Goal: Information Seeking & Learning: Learn about a topic

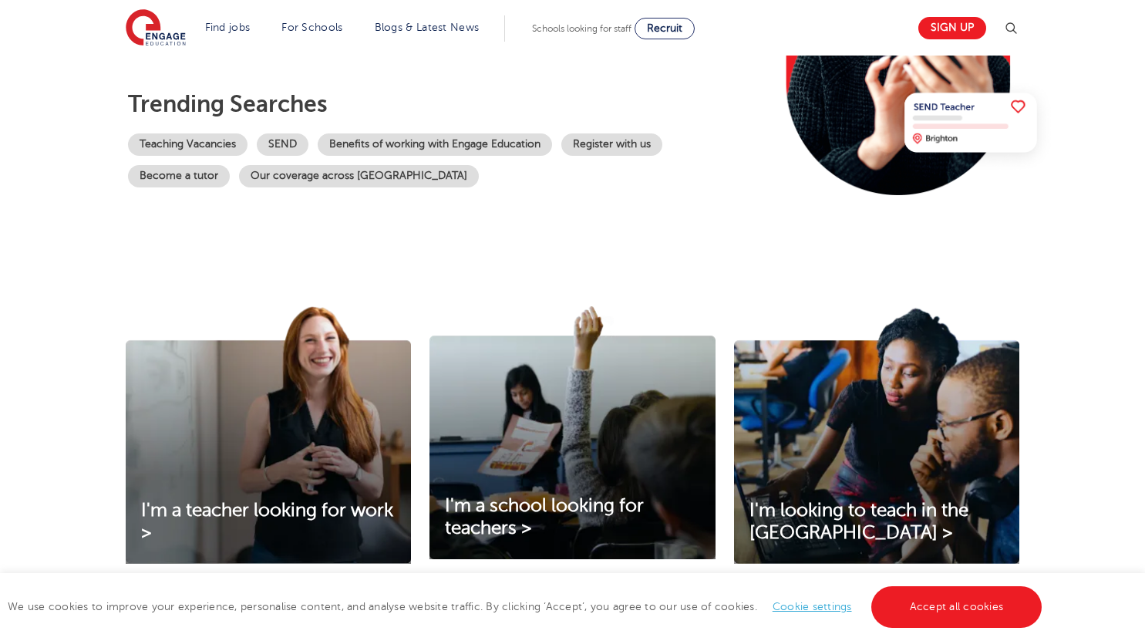
scroll to position [301, 0]
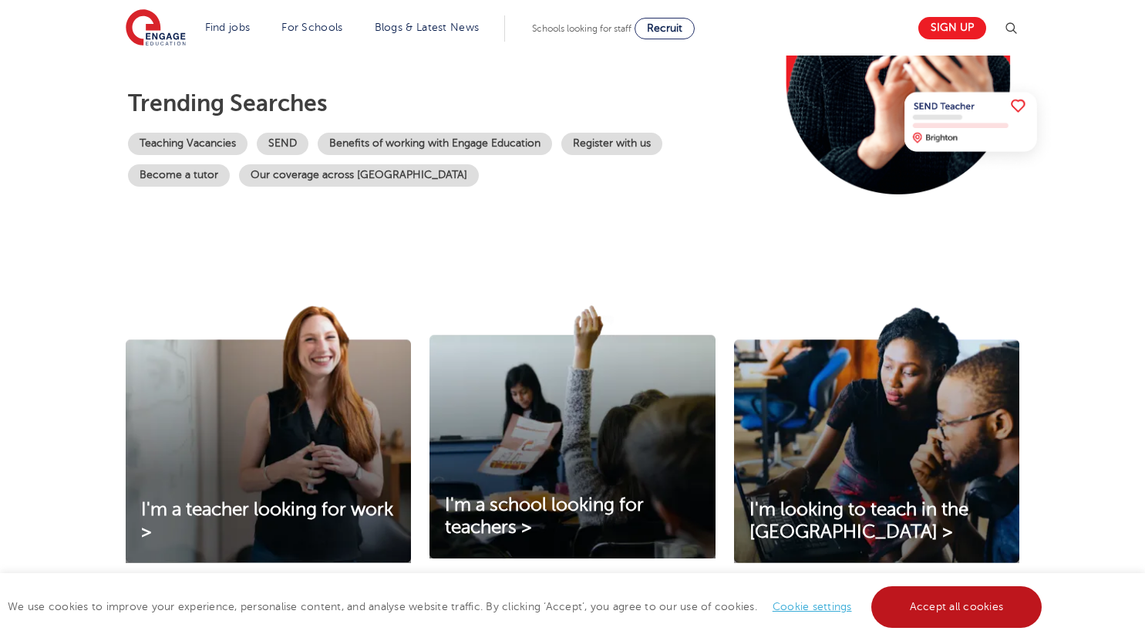
click at [852, 610] on link "Accept all cookies" at bounding box center [956, 607] width 171 height 42
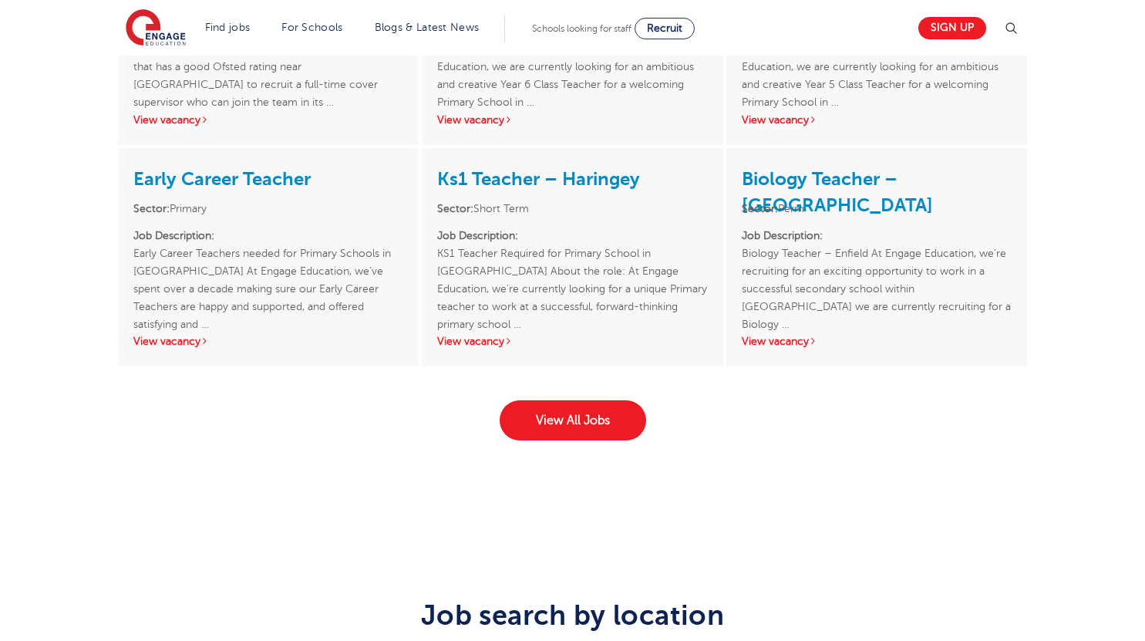
scroll to position [2293, 0]
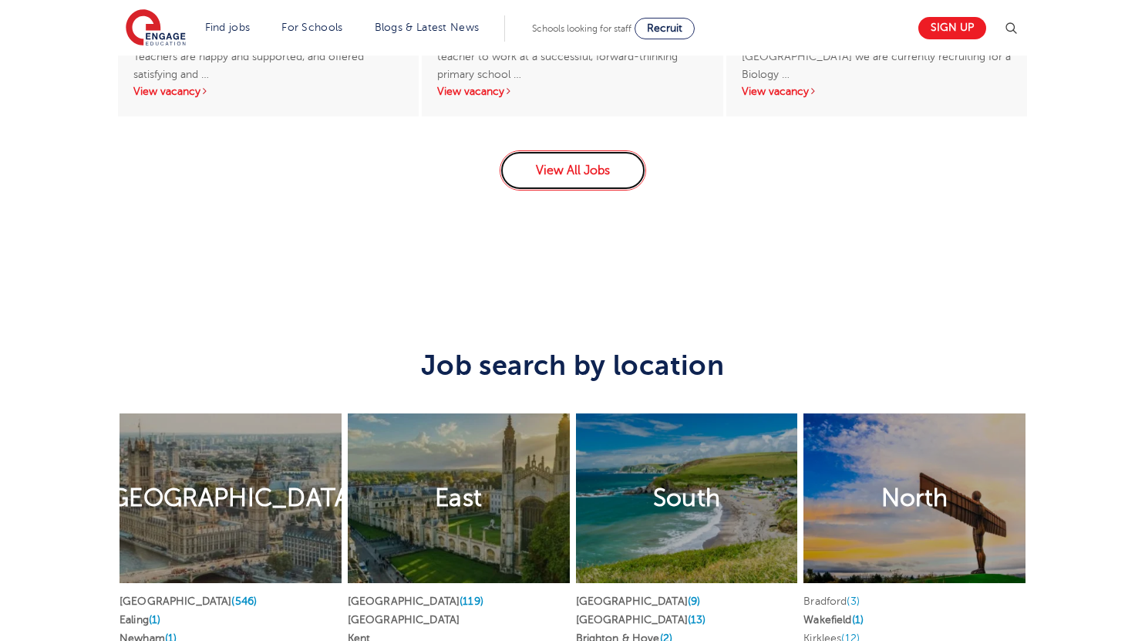
click at [622, 190] on link "View All Jobs" at bounding box center [573, 170] width 147 height 40
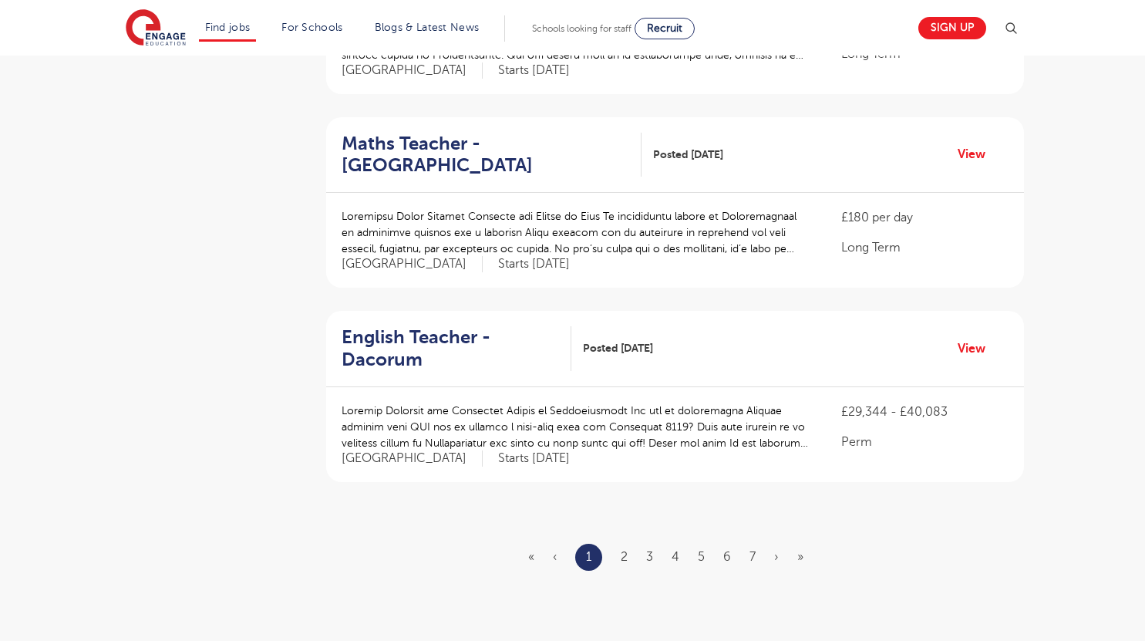
scroll to position [1751, 0]
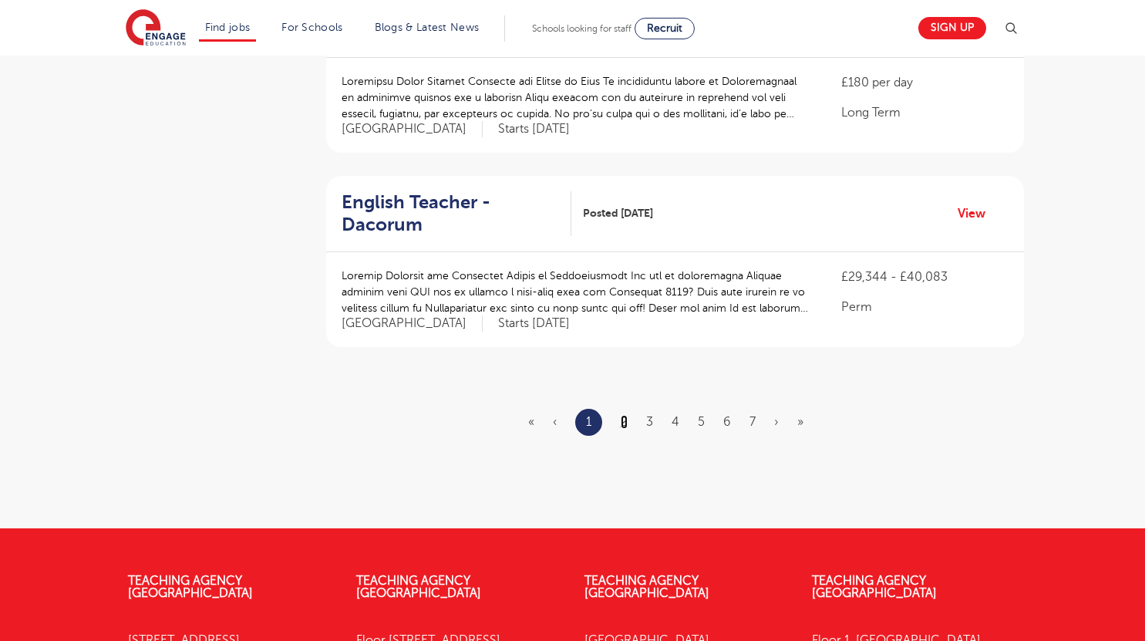
click at [623, 415] on link "2" at bounding box center [624, 422] width 7 height 14
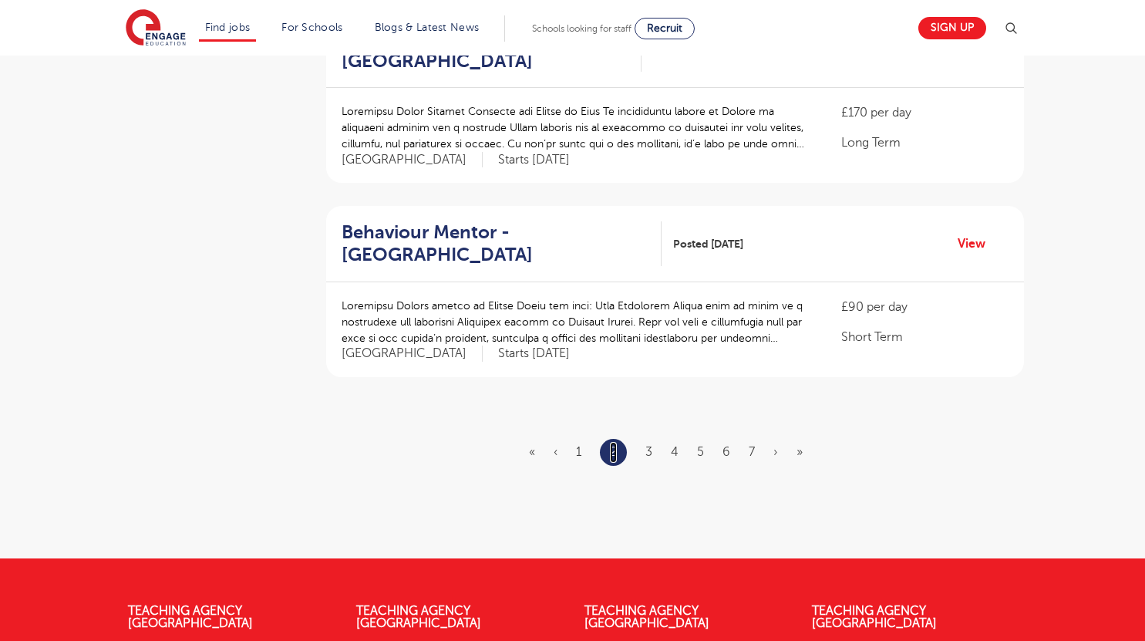
scroll to position [0, 0]
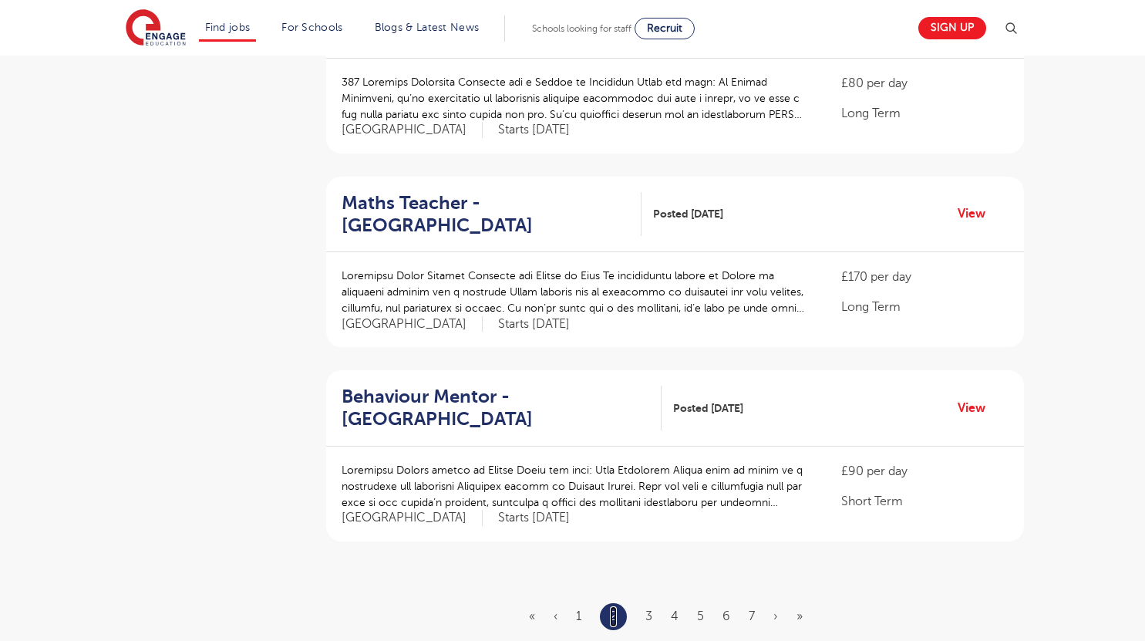
scroll to position [1760, 0]
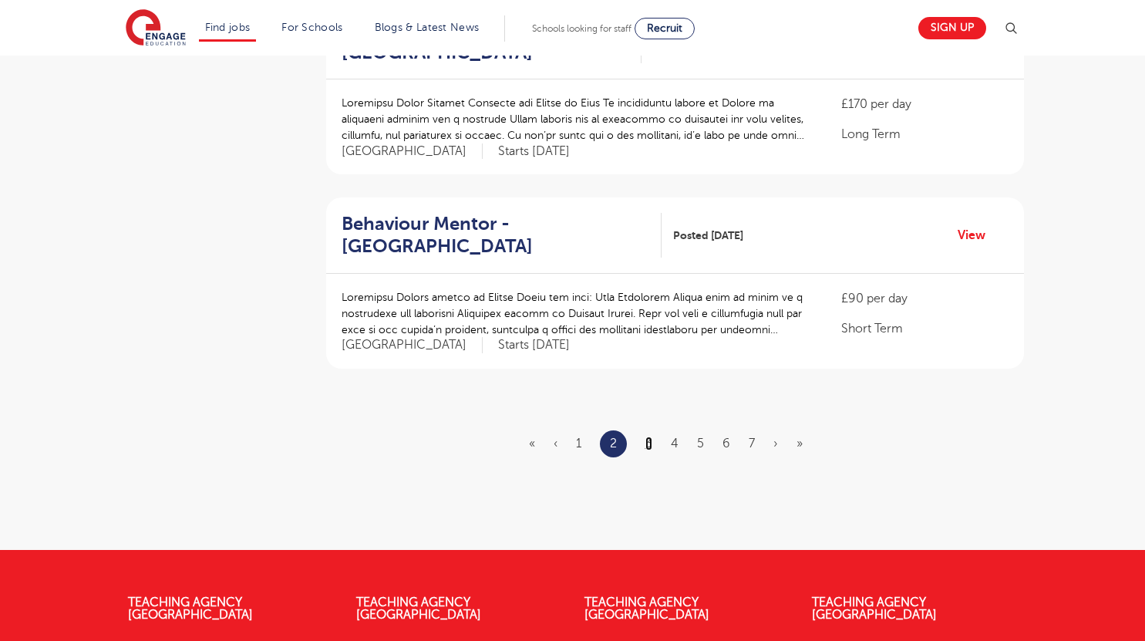
click at [647, 447] on link "3" at bounding box center [648, 443] width 7 height 14
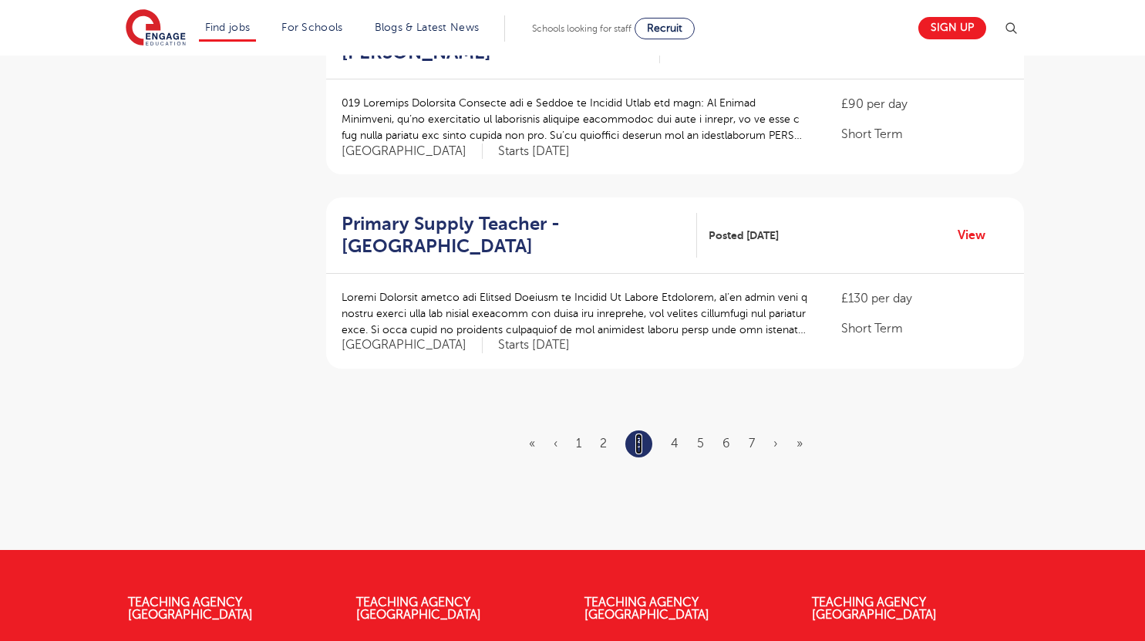
scroll to position [0, 0]
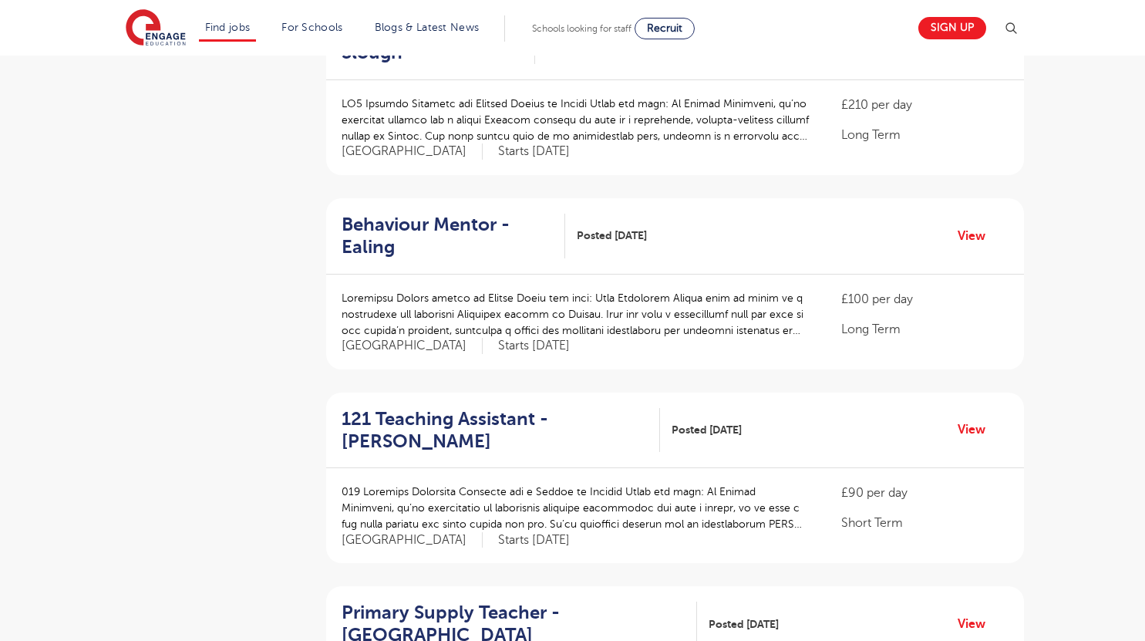
scroll to position [1639, 0]
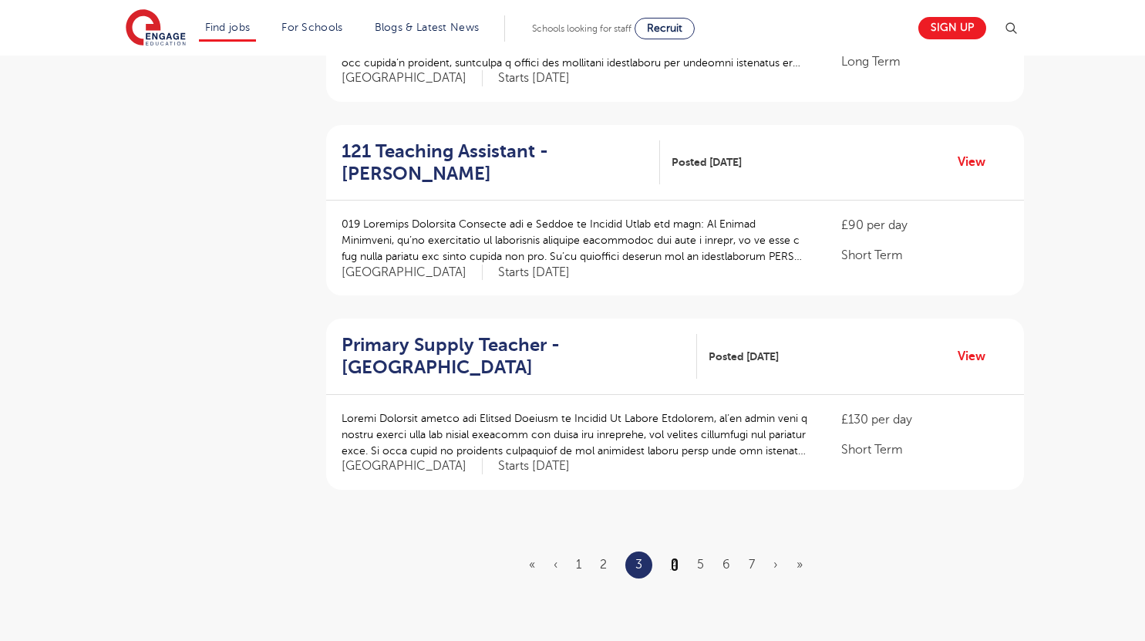
click at [672, 558] on link "4" at bounding box center [675, 565] width 8 height 14
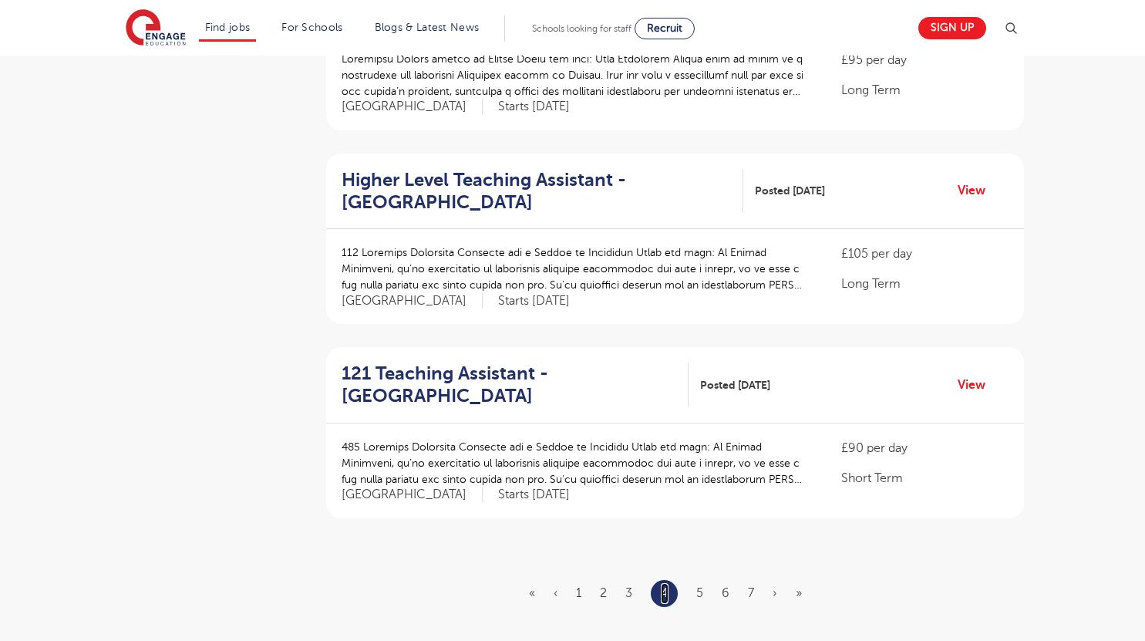
scroll to position [1611, 0]
click at [703, 585] on link "5" at bounding box center [699, 592] width 7 height 14
